Goal: Task Accomplishment & Management: Manage account settings

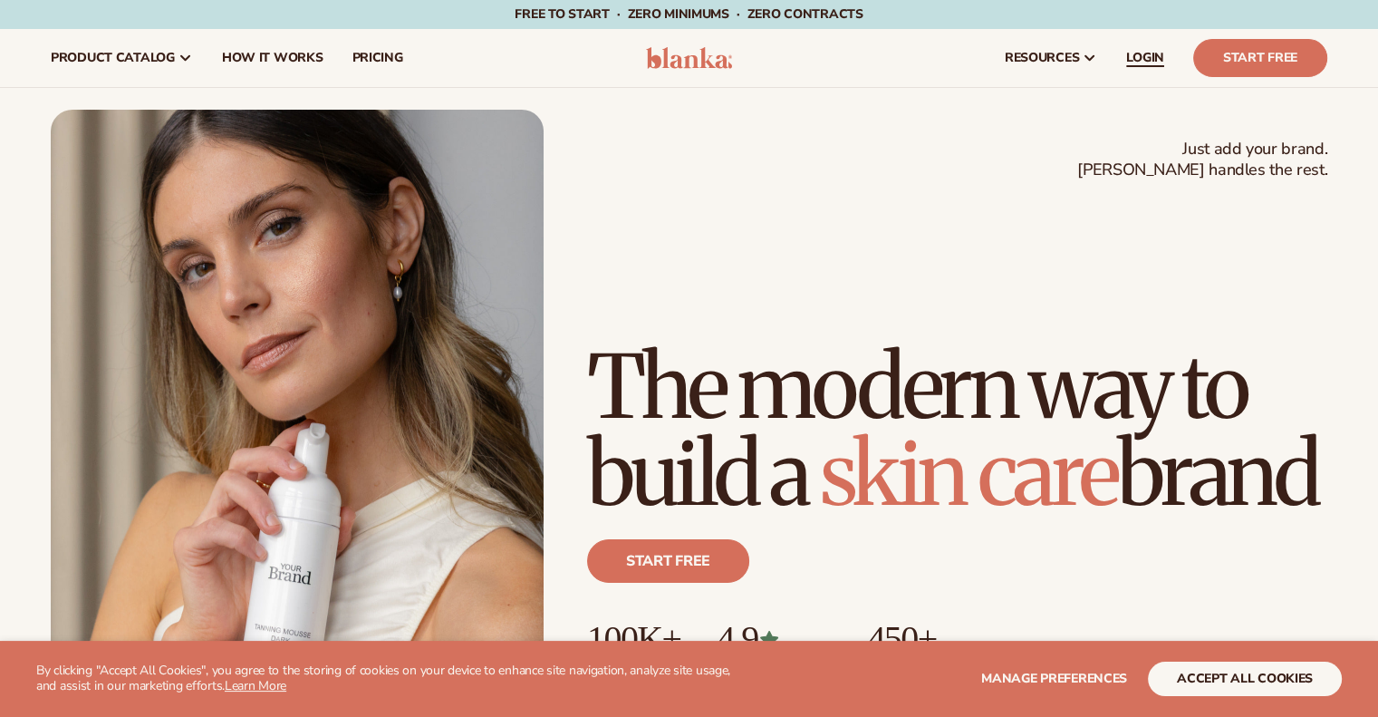
click at [1147, 56] on span "LOGIN" at bounding box center [1145, 58] width 38 height 14
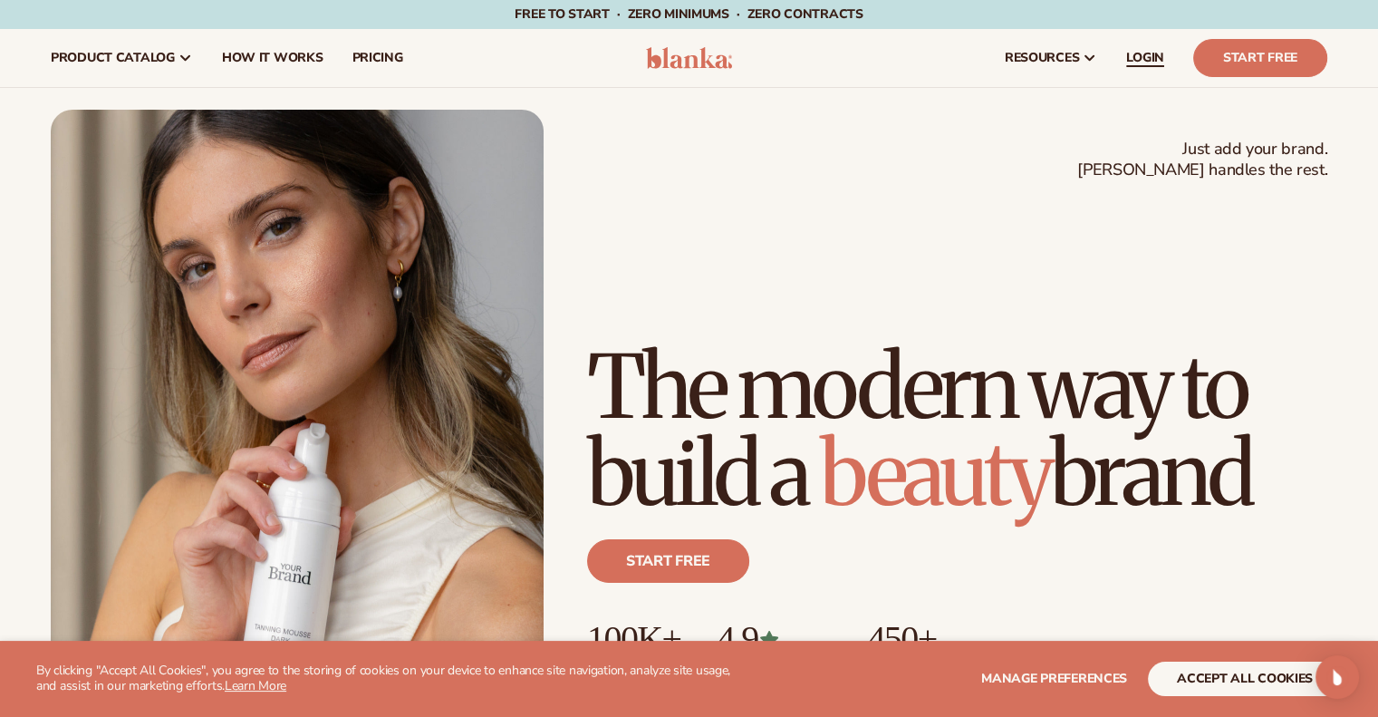
click at [1134, 55] on span "LOGIN" at bounding box center [1145, 58] width 38 height 14
